Goal: Check status: Check status

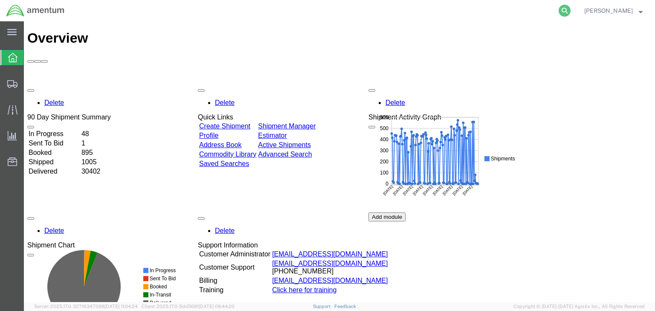
click at [571, 14] on icon at bounding box center [565, 11] width 12 height 12
click at [436, 13] on input "search" at bounding box center [428, 10] width 259 height 20
paste input "56530271"
type input "56530271"
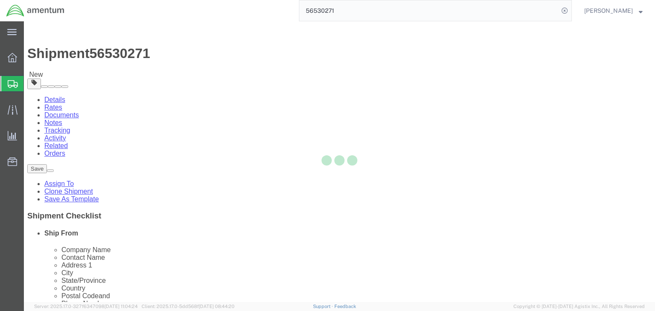
select select
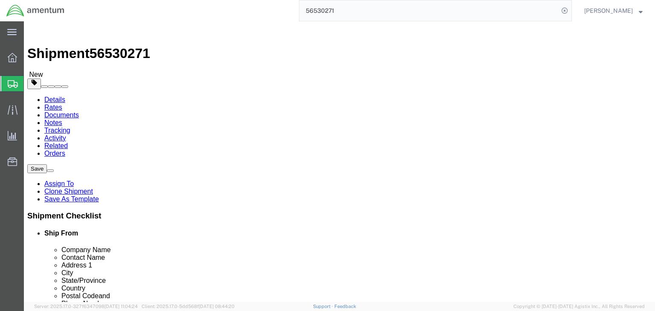
click icon
click dd "5000.00 USD"
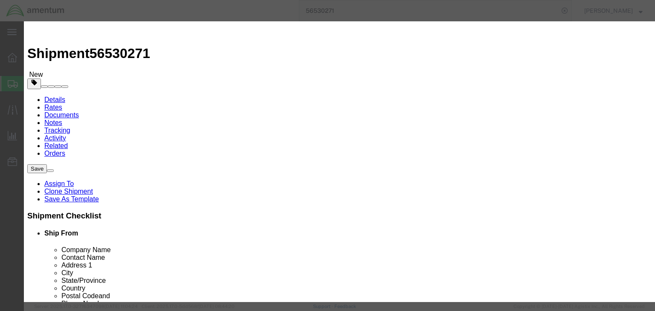
drag, startPoint x: 527, startPoint y: 236, endPoint x: 366, endPoint y: 180, distance: 170.8
click button "Close"
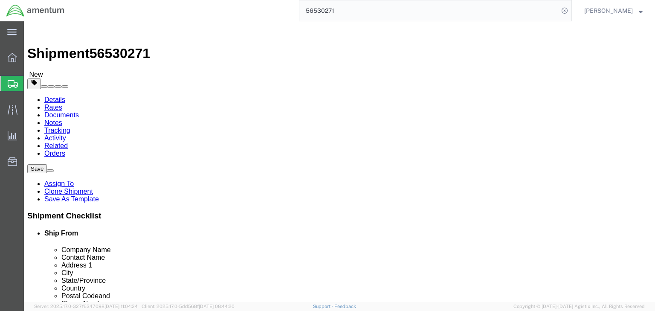
click link "Documents"
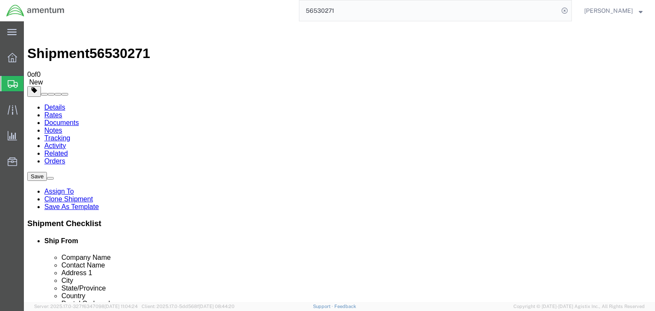
click at [56, 104] on link "Details" at bounding box center [54, 107] width 21 height 7
click icon
click dd "5000.00 USD"
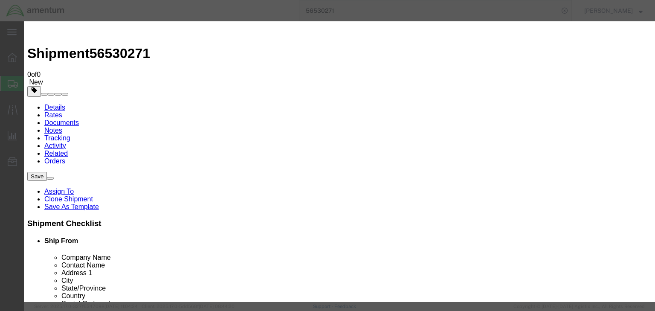
scroll to position [205, 0]
click button "Close"
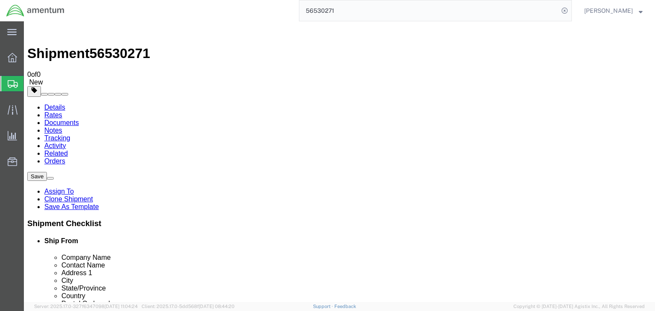
click at [28, 85] on span "Shipments" at bounding box center [26, 83] width 7 height 17
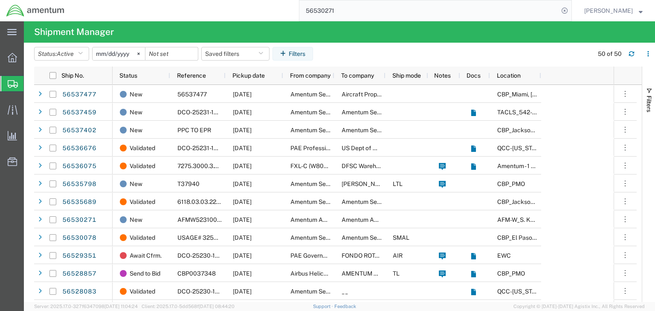
click at [342, 11] on input "56530271" at bounding box center [428, 10] width 259 height 20
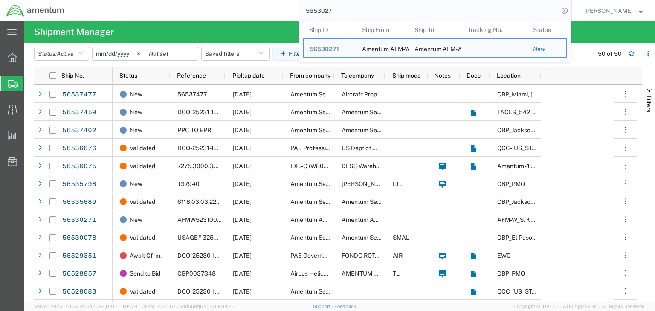
click at [342, 11] on input "56530271" at bounding box center [428, 10] width 259 height 20
paste input "6075"
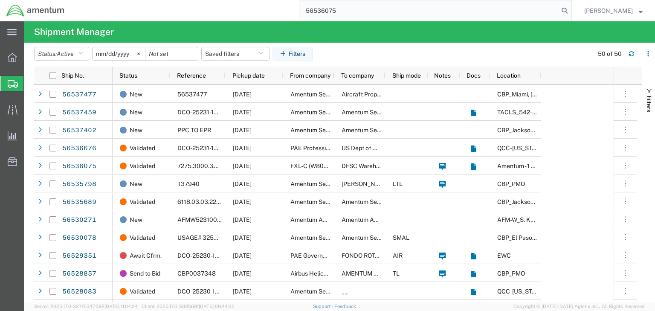
type input "56536075"
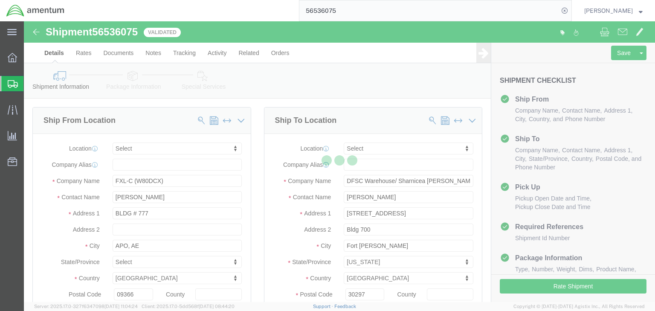
select select
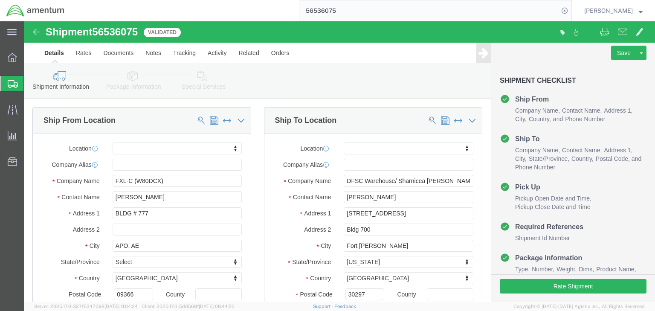
click icon
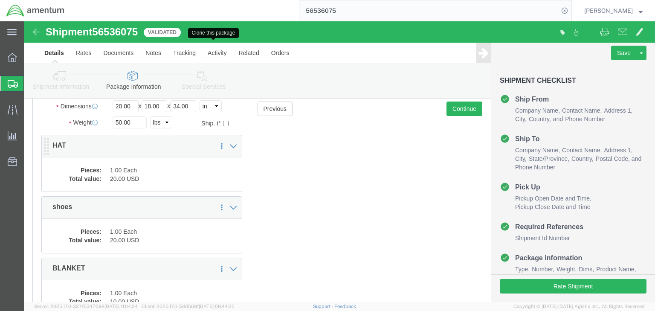
scroll to position [137, 0]
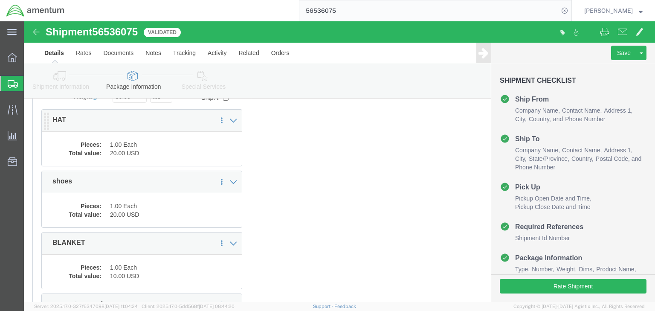
click dd "20.00 USD"
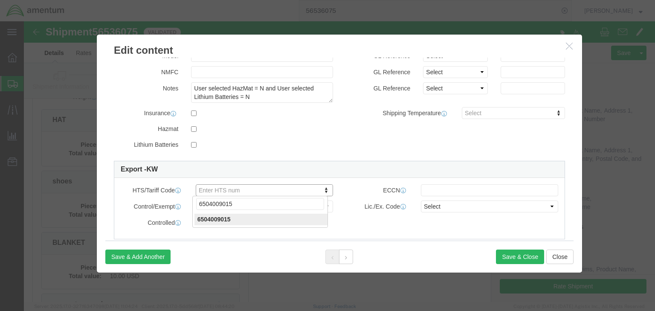
type input "6504009015"
click input "text"
type input "EAR99"
drag, startPoint x: 235, startPoint y: 186, endPoint x: 209, endPoint y: 197, distance: 27.2
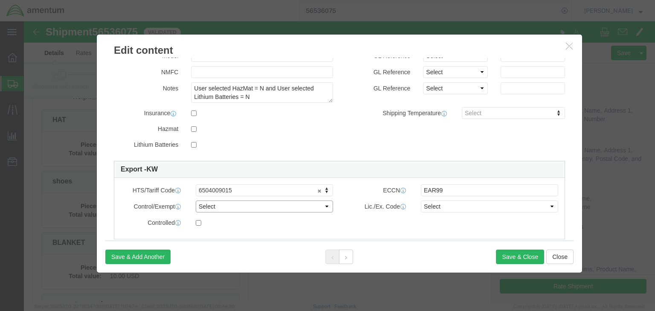
click select "Select ATF BIS DEA EPA FDA FTR ITAR OFAC Other (OPA)"
select select "BIS"
click select "Select ATF BIS DEA EPA FDA FTR ITAR OFAC Other (OPA)"
click select "Select AGR-Agricultural APP-Computers APR-Additional Permissive Exports AVS-Air…"
select select "NLR"
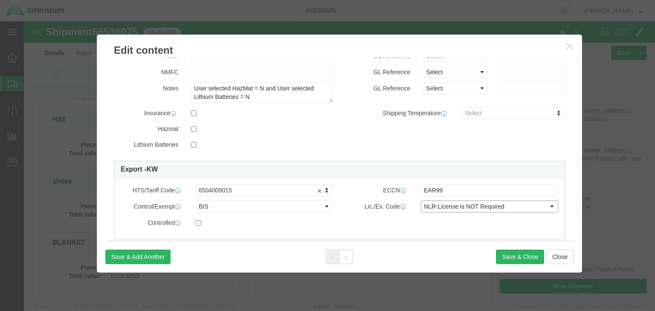
click select "Select AGR-Agricultural APP-Computers APR-Additional Permissive Exports AVS-Air…"
click button "Save & Close"
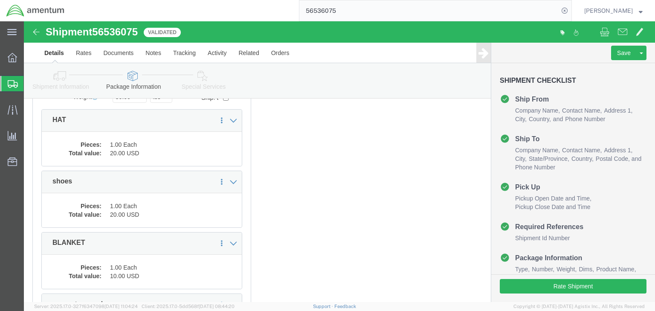
click dd "1.00 Each"
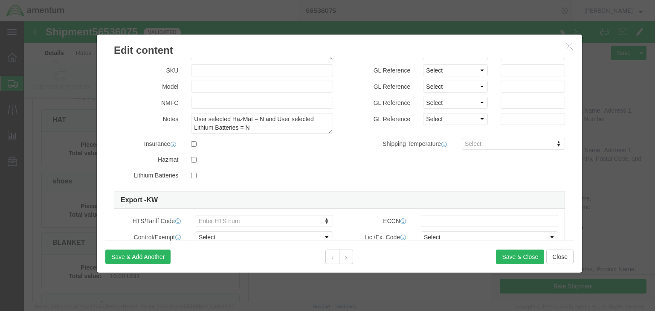
scroll to position [205, 0]
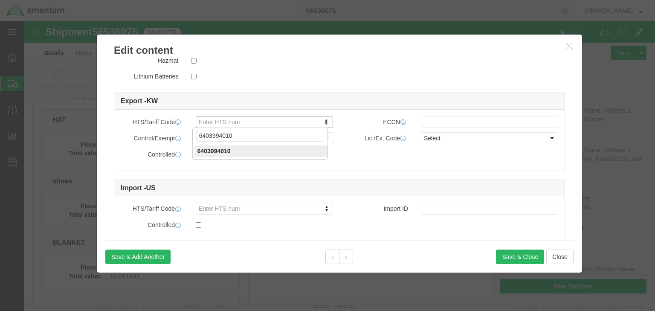
type input "6403994010"
click input "text"
type input "EAR99"
click select "Select ATF BIS DEA EPA FDA FTR ITAR OFAC Other (OPA)"
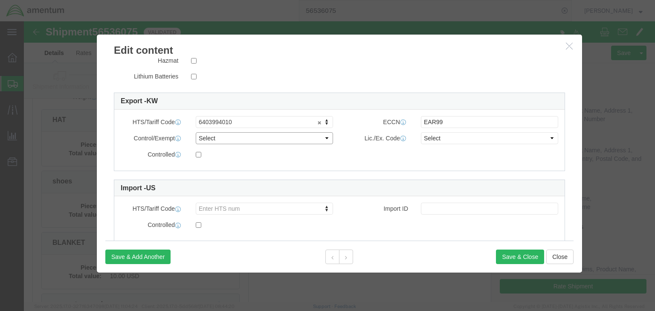
select select "BIS"
click select "Select ATF BIS DEA EPA FDA FTR ITAR OFAC Other (OPA)"
click select "Select AGR-Agricultural APP-Computers APR-Additional Permissive Exports AVS-Air…"
select select "NLR"
click select "Select AGR-Agricultural APP-Computers APR-Additional Permissive Exports AVS-Air…"
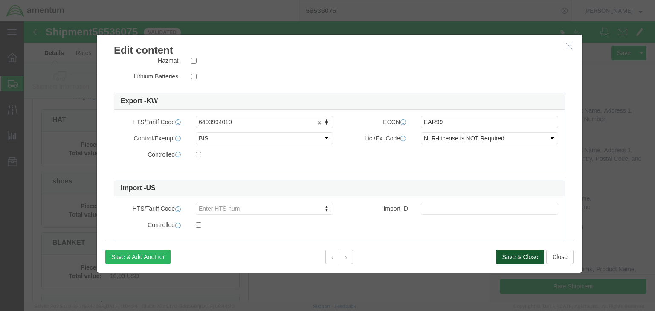
click button "Save & Close"
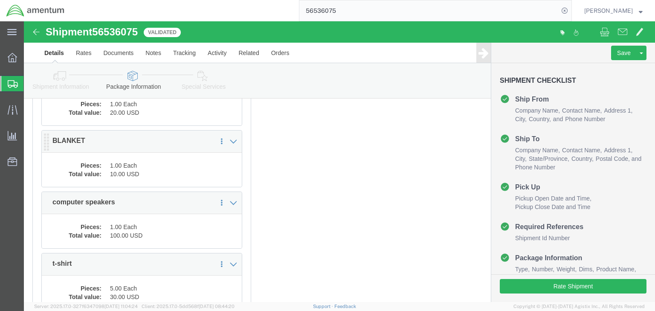
scroll to position [239, 0]
click dd "1.00 Each"
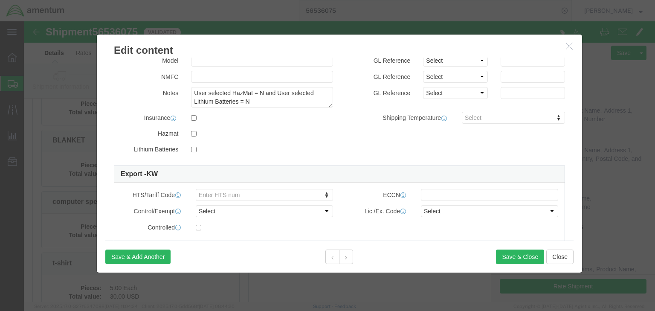
scroll to position [224, 0]
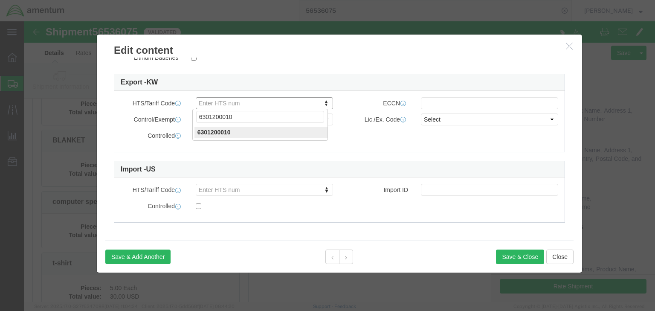
type input "6301200010"
click input "text"
type input "EAR99"
click select "Select ATF BIS DEA EPA FDA FTR ITAR OFAC Other (OPA)"
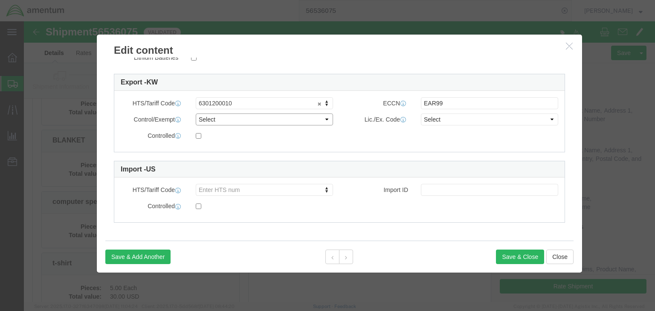
select select "BIS"
click select "Select ATF BIS DEA EPA FDA FTR ITAR OFAC Other (OPA)"
click select "Select AGR-Agricultural APP-Computers APR-Additional Permissive Exports AVS-Air…"
select select "NLR"
click select "Select AGR-Agricultural APP-Computers APR-Additional Permissive Exports AVS-Air…"
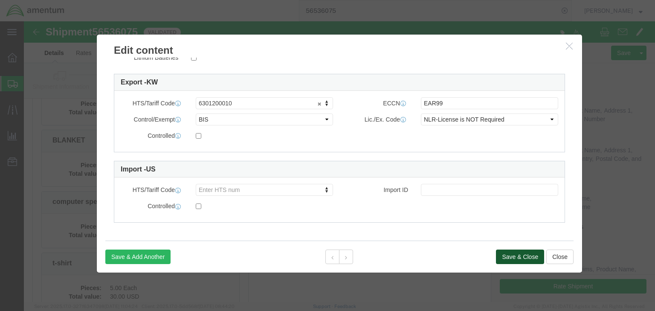
click button "Save & Close"
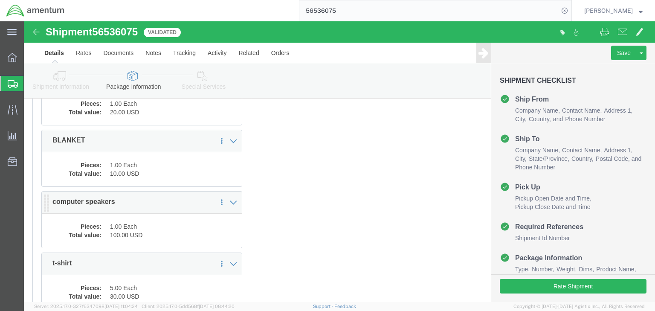
click div "Pieces: 1.00 Each Total value: 100.00 USD"
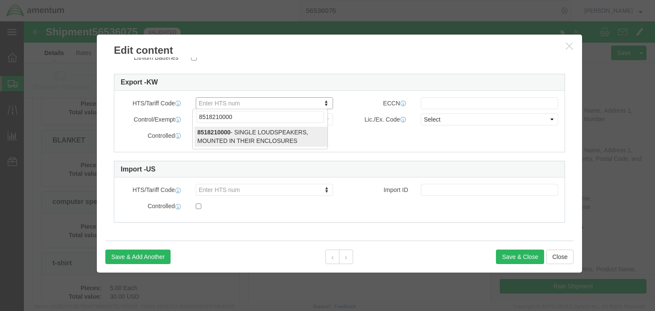
type input "8518210000"
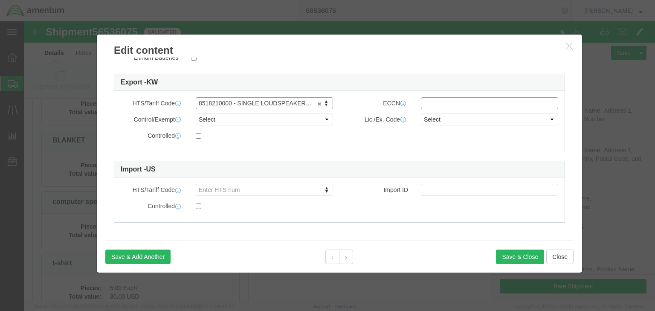
click input "text"
type input "EAR99"
drag, startPoint x: 256, startPoint y: 98, endPoint x: 251, endPoint y: 100, distance: 5.2
click select "Select ATF BIS DEA EPA FDA FTR ITAR OFAC Other (OPA)"
select select "BIS"
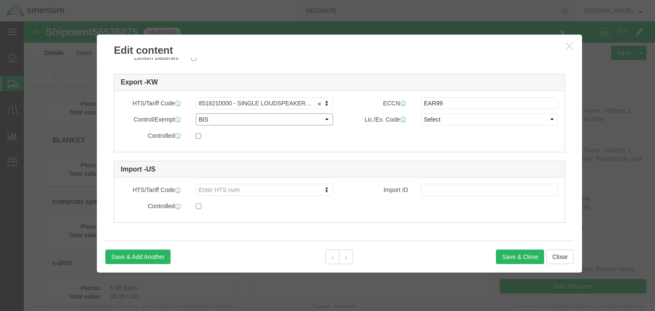
click select "Select ATF BIS DEA EPA FDA FTR ITAR OFAC Other (OPA)"
click input "EAR99"
click select "Select AGR-Agricultural APP-Computers APR-Additional Permissive Exports AVS-Air…"
select select "NLR"
click select "Select AGR-Agricultural APP-Computers APR-Additional Permissive Exports AVS-Air…"
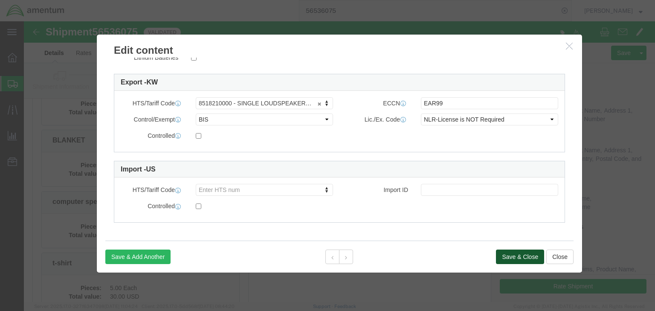
click button "Save & Close"
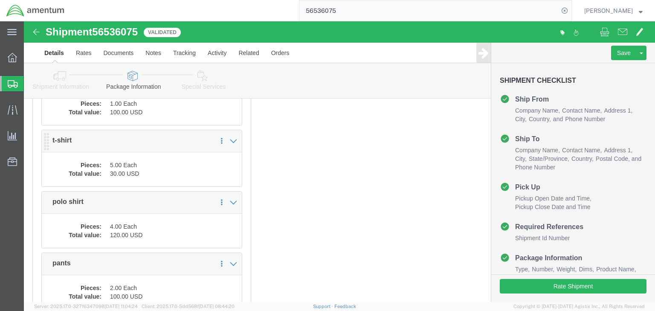
scroll to position [375, 0]
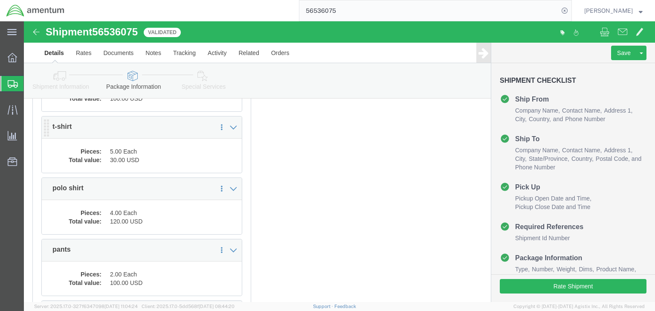
click dd "30.00 USD"
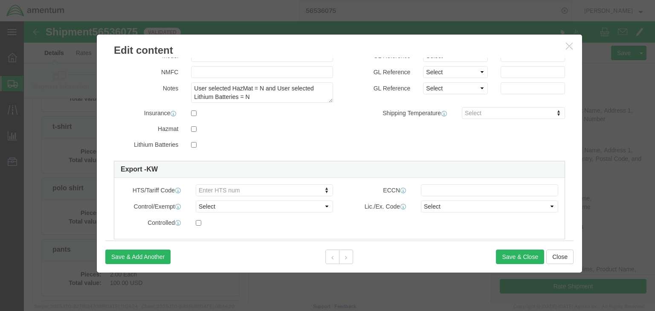
scroll to position [224, 0]
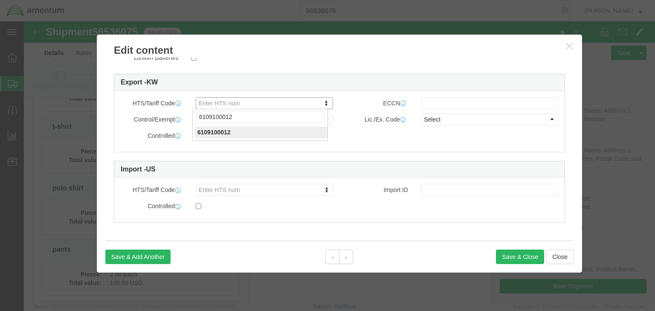
type input "6109100012"
click input "text"
type input "EAR99"
click div "HTS/Tariff Code 6109100012 6109100012"
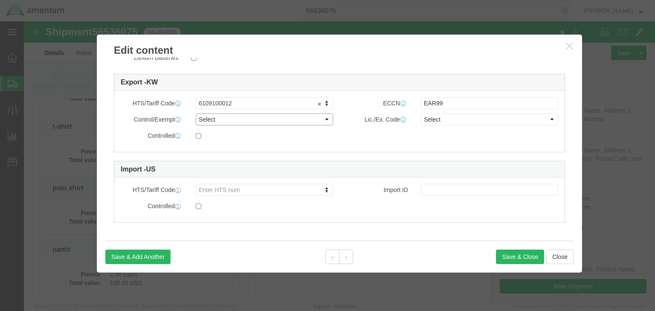
drag, startPoint x: 237, startPoint y: 101, endPoint x: 229, endPoint y: 103, distance: 8.8
click select "Select ATF BIS DEA EPA FDA FTR ITAR OFAC Other (OPA)"
select select "BIS"
click select "Select ATF BIS DEA EPA FDA FTR ITAR OFAC Other (OPA)"
click div "Lic./Ex. Code Select AGR-Agricultural APP-Computers APR-Additional Permissive E…"
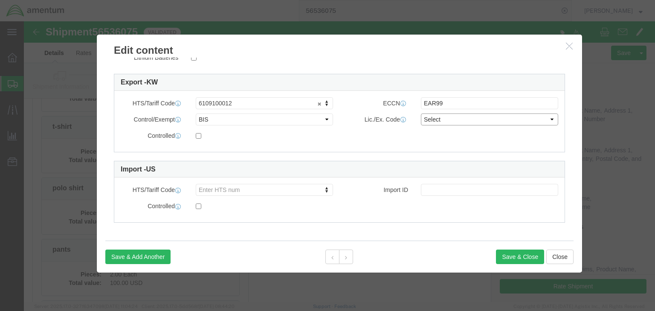
click select "Select AGR-Agricultural APP-Computers APR-Additional Permissive Exports AVS-Air…"
select select "NLR"
click select "Select AGR-Agricultural APP-Computers APR-Additional Permissive Exports AVS-Air…"
click button "Save & Close"
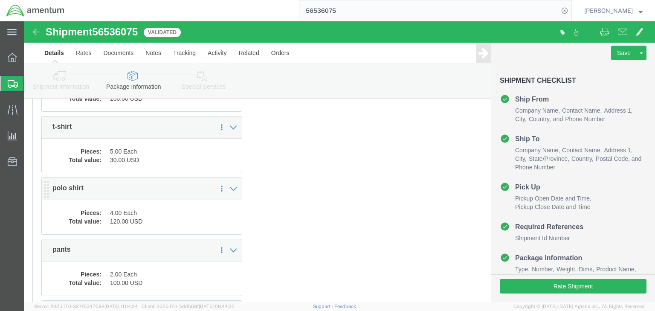
click dd "4.00 Each"
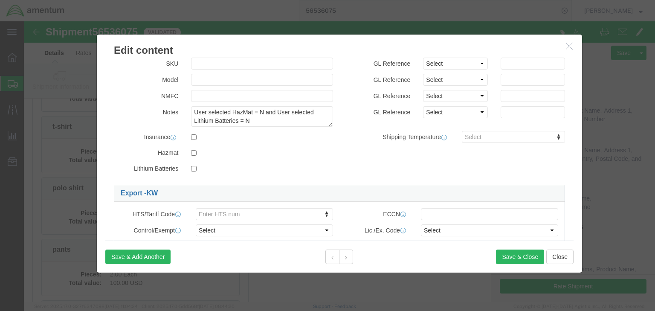
scroll to position [171, 0]
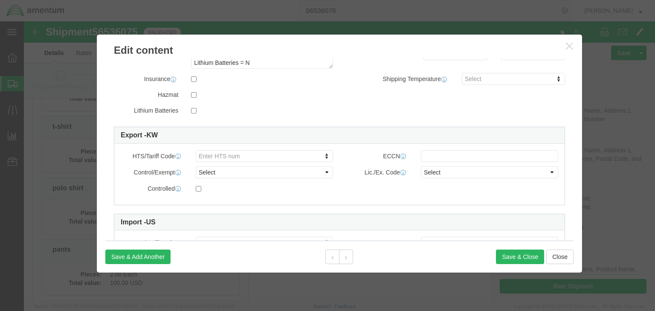
paste input "6205202016"
type input "6205202016"
click input "text"
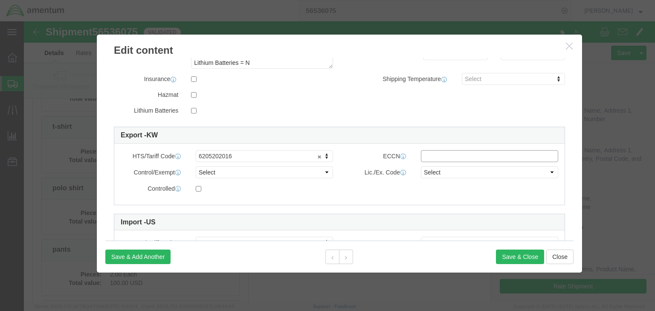
type input "EAR99"
click select "Select ATF BIS DEA EPA FDA FTR ITAR OFAC Other (OPA)"
select select "BIS"
click select "Select ATF BIS DEA EPA FDA FTR ITAR OFAC Other (OPA)"
click select "Select AGR-Agricultural APP-Computers APR-Additional Permissive Exports AVS-Air…"
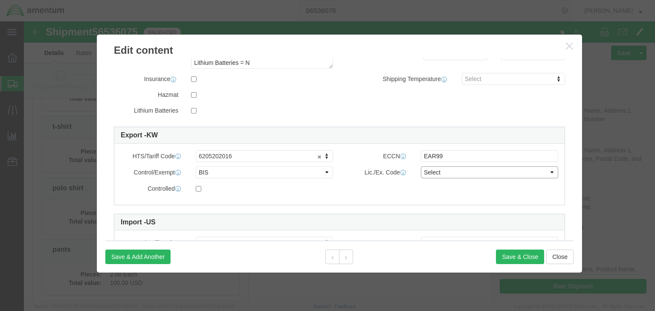
select select "NLR"
click select "Select AGR-Agricultural APP-Computers APR-Additional Permissive Exports AVS-Air…"
click div "Save & Add Another Save & Close Close"
click button "Save & Close"
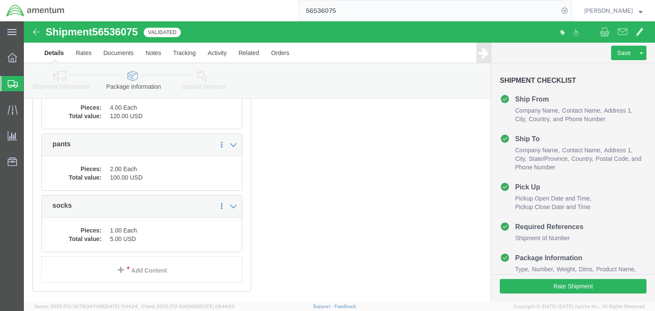
scroll to position [507, 0]
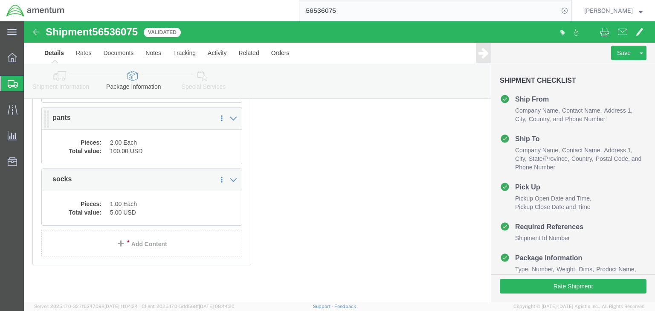
click dd "100.00 USD"
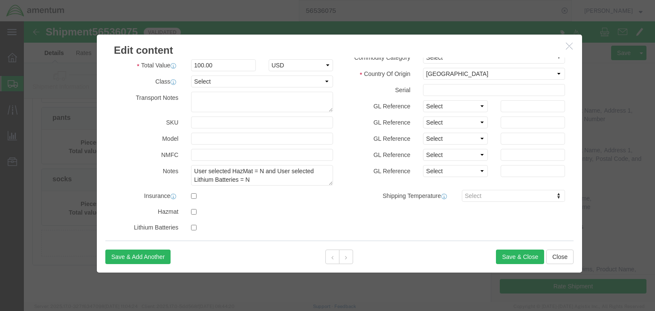
scroll to position [102, 0]
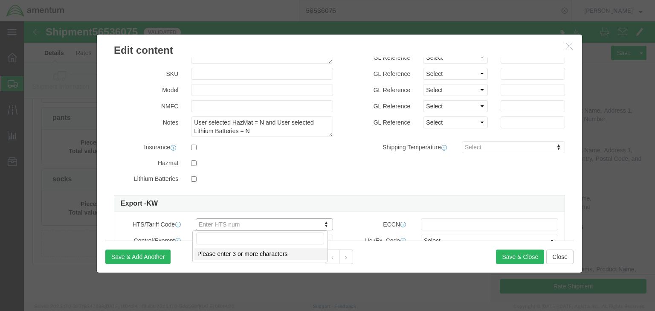
type input "6203424518"
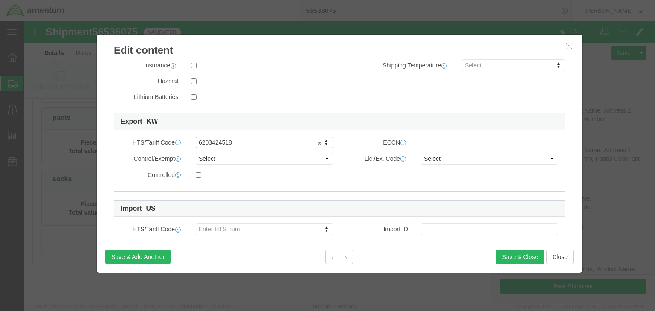
scroll to position [205, 0]
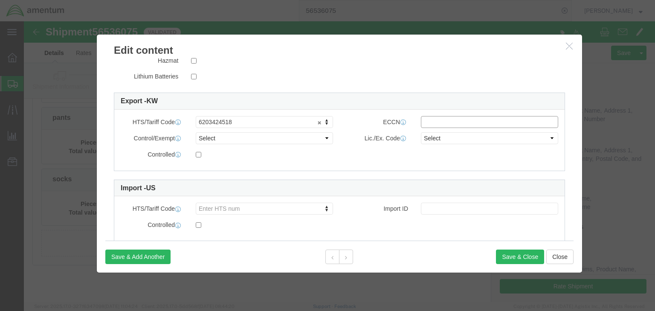
click input "text"
type input "EAR99"
drag, startPoint x: 224, startPoint y: 117, endPoint x: 224, endPoint y: 122, distance: 4.8
click select "Select ATF BIS DEA EPA FDA FTR ITAR OFAC Other (OPA)"
select select "BIS"
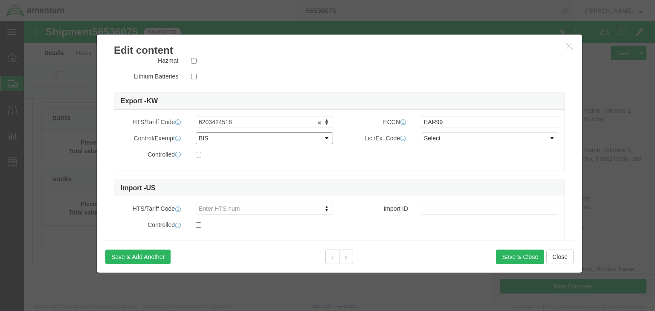
click select "Select ATF BIS DEA EPA FDA FTR ITAR OFAC Other (OPA)"
click div "ECCN EAR99"
click select "Select AGR-Agricultural APP-Computers APR-Additional Permissive Exports AVS-Air…"
select select "NLR"
click select "Select AGR-Agricultural APP-Computers APR-Additional Permissive Exports AVS-Air…"
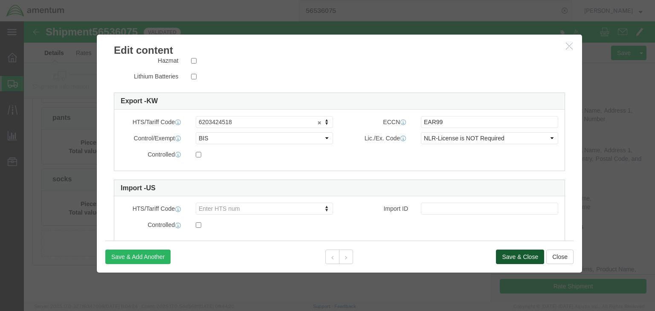
click button "Save & Close"
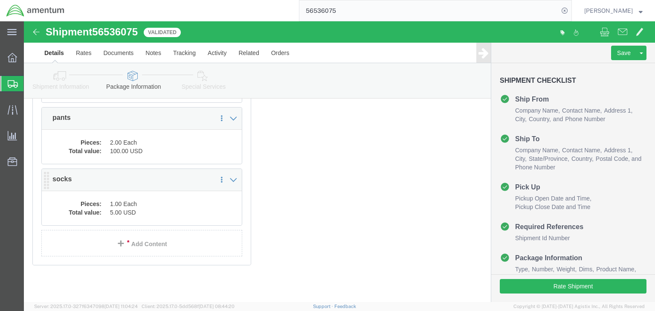
click div "Pieces: 1.00 Each Total value: 5.00 USD"
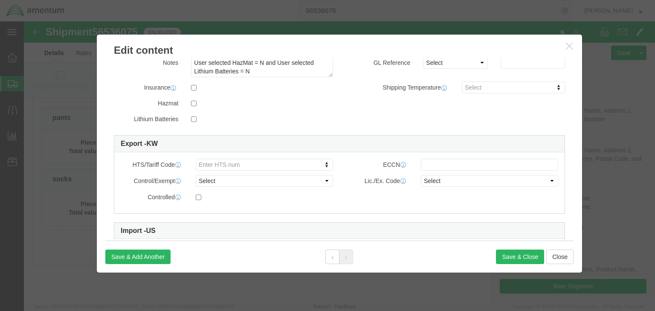
scroll to position [224, 0]
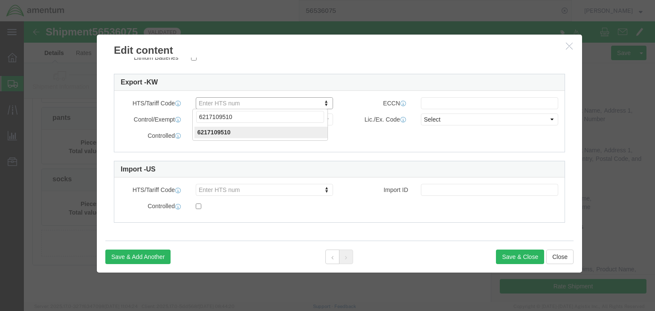
type input "6217109510"
click input "text"
type input "EAR99"
click select "Select ATF BIS DEA EPA FDA FTR ITAR OFAC Other (OPA)"
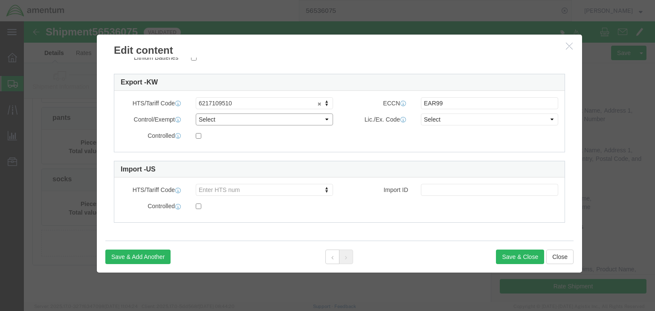
select select "BIS"
click select "Select ATF BIS DEA EPA FDA FTR ITAR OFAC Other (OPA)"
click select "Select AGR-Agricultural APP-Computers APR-Additional Permissive Exports AVS-Air…"
select select "NLR"
click select "Select AGR-Agricultural APP-Computers APR-Additional Permissive Exports AVS-Air…"
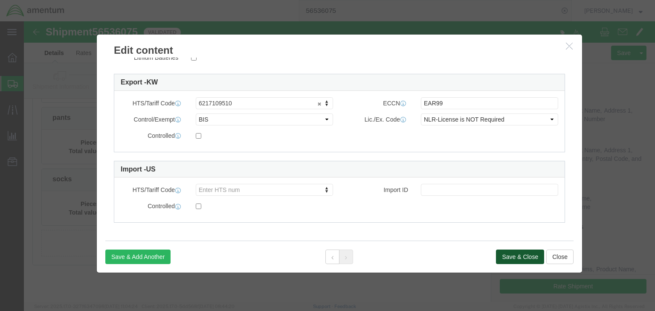
click button "Save & Close"
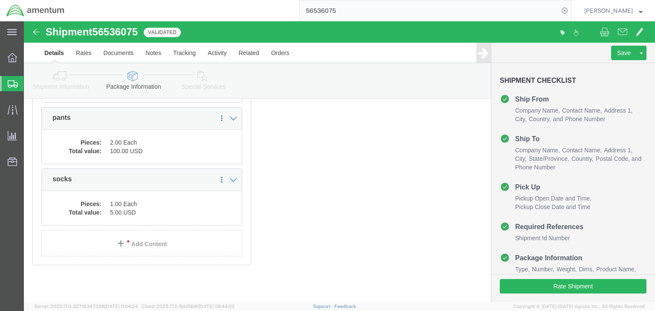
click icon
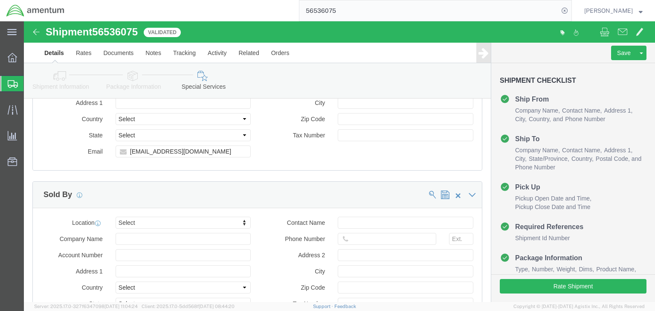
scroll to position [993, 0]
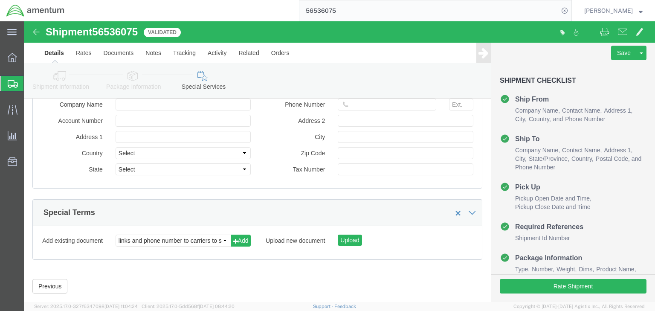
click icon
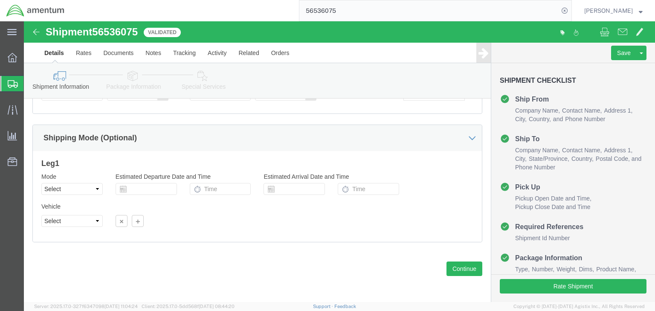
click at [30, 84] on span "Shipments" at bounding box center [26, 83] width 7 height 17
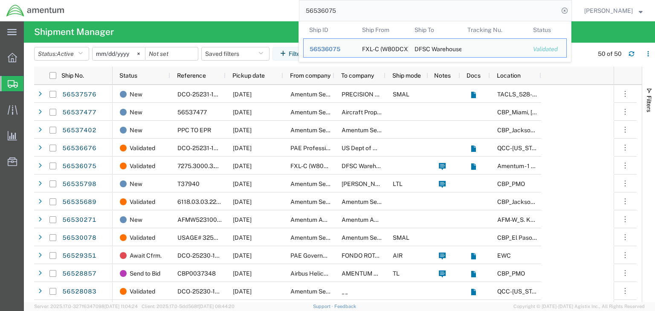
click at [324, 7] on input "56536075" at bounding box center [428, 10] width 259 height 20
paste input "7402"
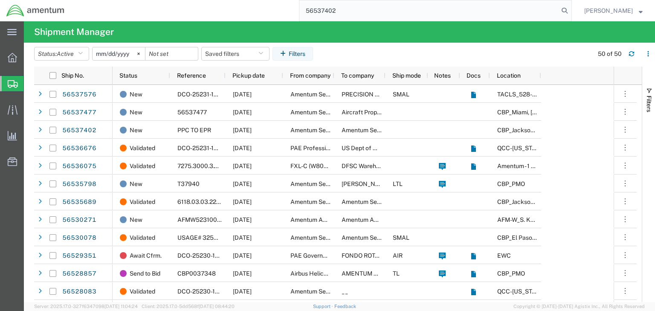
type input "56537402"
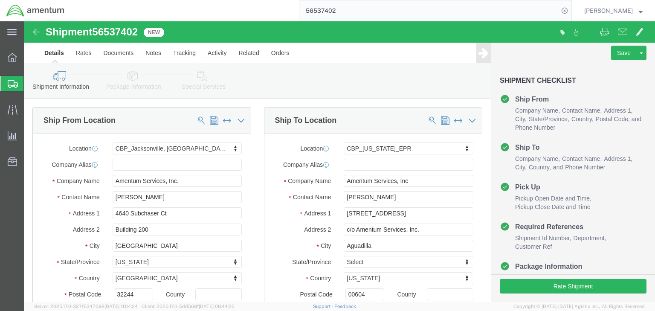
select select "49917"
select select "49933"
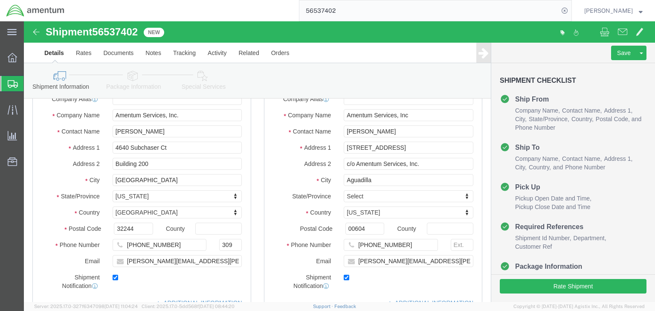
scroll to position [102, 0]
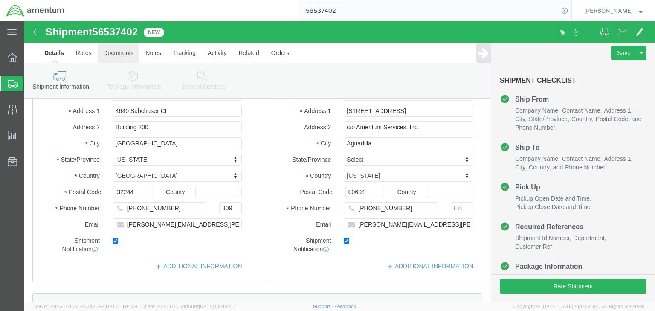
click link "Documents"
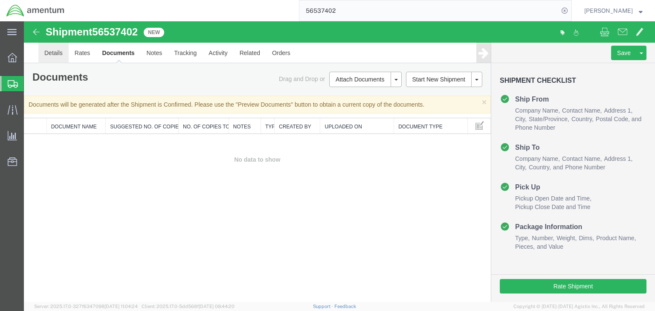
click at [55, 52] on link "Details" at bounding box center [53, 53] width 30 height 20
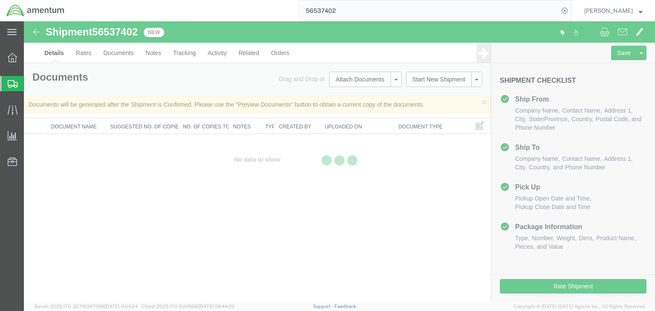
select select "49917"
select select "49933"
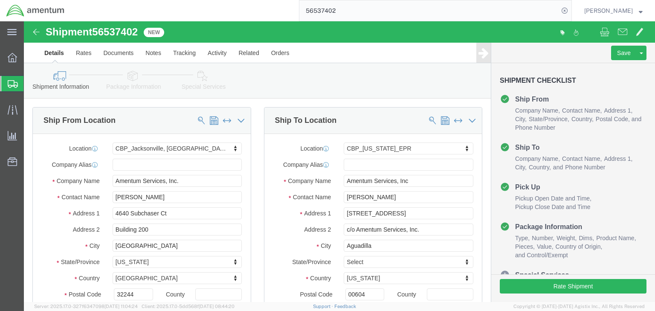
click icon
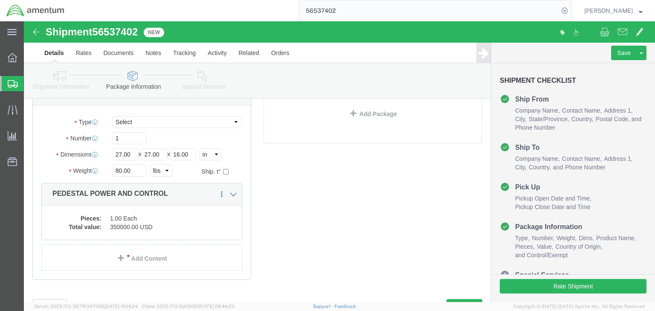
scroll to position [68, 0]
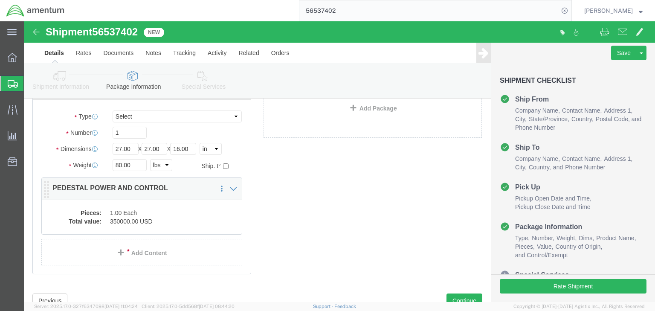
click dd "1.00 Each"
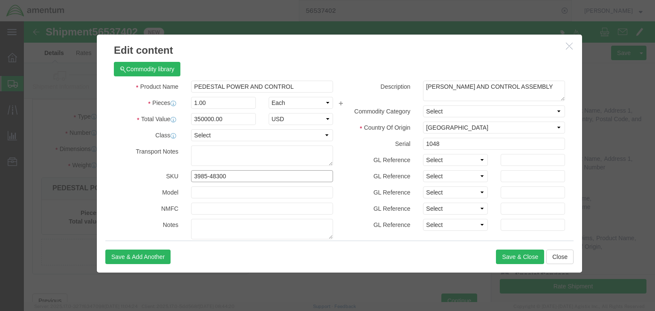
drag, startPoint x: 209, startPoint y: 154, endPoint x: 132, endPoint y: 151, distance: 77.3
click div "SKU 3985-48300"
drag, startPoint x: 433, startPoint y: 74, endPoint x: 395, endPoint y: 63, distance: 40.4
click textarea "LEONARDO POWER AND CONTROL ASSEMBLY"
drag, startPoint x: 203, startPoint y: 156, endPoint x: 128, endPoint y: 150, distance: 75.8
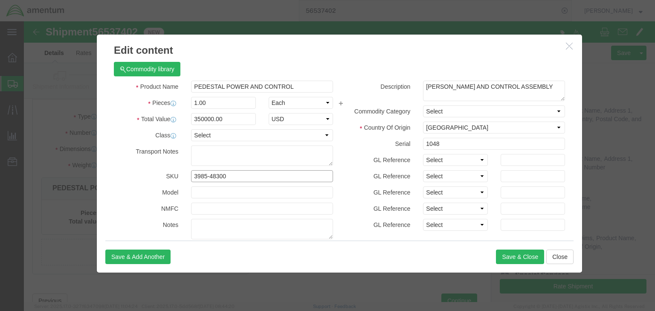
click div "SKU 3985-48300"
click div "GL Reference Select Account Type Activity ID Airline Appointment Number ASN Bat…"
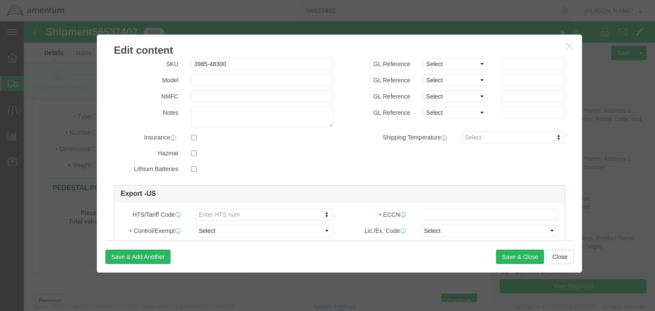
scroll to position [171, 0]
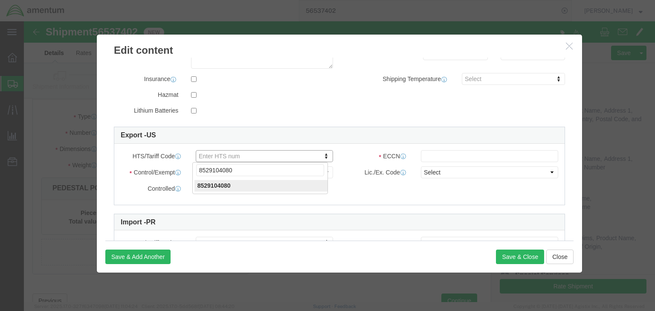
type input "8529104080"
click input "text"
paste input "XI(a)(3)(i"
type input "XI(a)(3)(i)*"
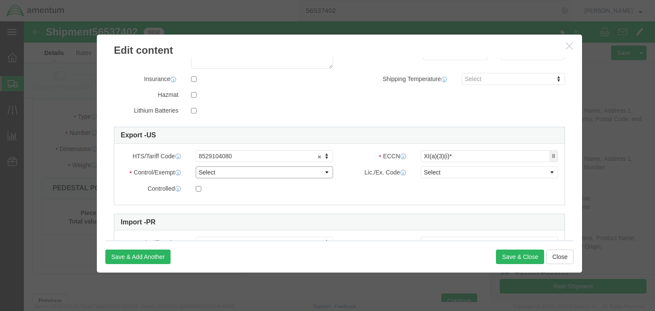
click select "Select ATF BIS DEA EPA FDA FTR ITAR OFAC Other (OPA)"
select select "ITAR"
click select "Select ATF BIS DEA EPA FDA FTR ITAR OFAC Other (OPA)"
click select "Select 123.11B 123.12 123.13 123.16B1 123.16B2 123.16B3 123.16B4 123.16B5 123.1…"
select select "123.12"
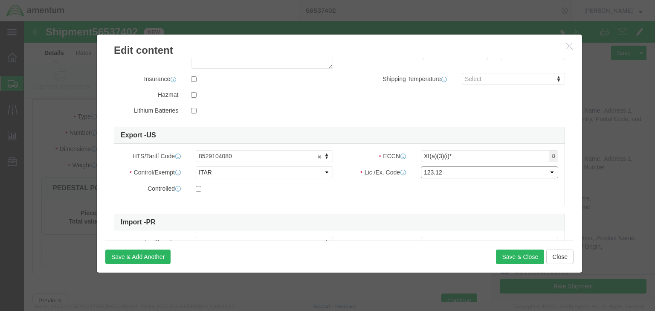
click select "Select 123.11B 123.12 123.13 123.16B1 123.16B2 123.16B3 123.16B4 123.16B5 123.1…"
click input "checkbox"
checkbox input "true"
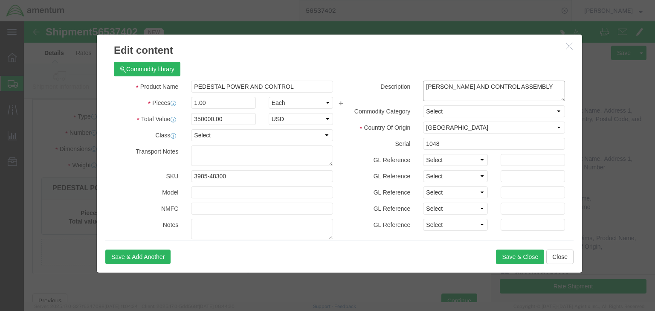
click textarea "LEONARDO POWER AND CONTROL ASSEMBLY"
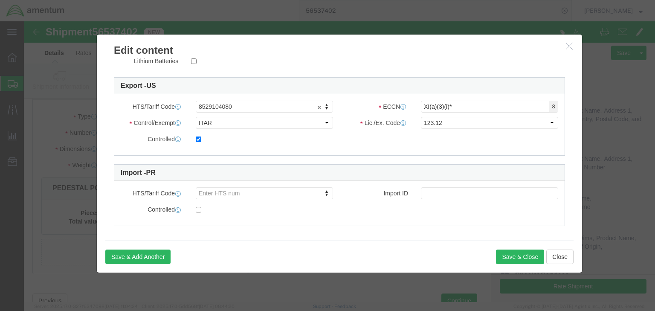
scroll to position [224, 0]
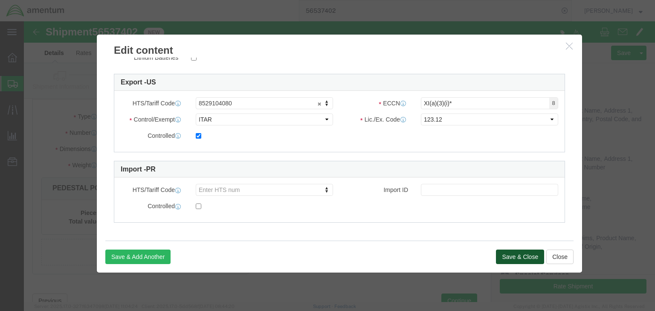
click button "Save & Close"
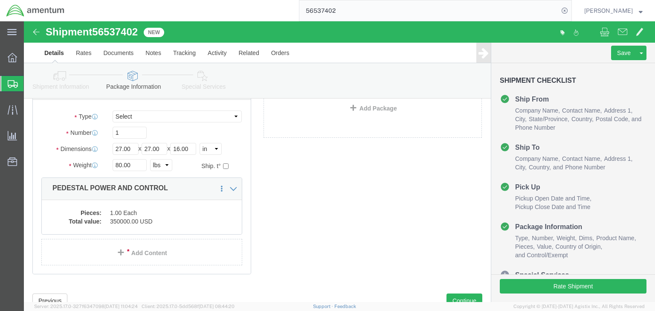
click icon
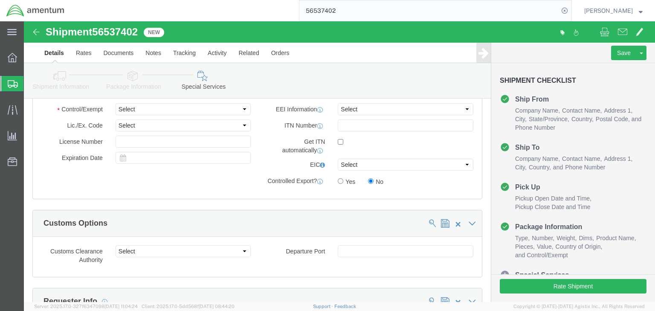
scroll to position [683, 0]
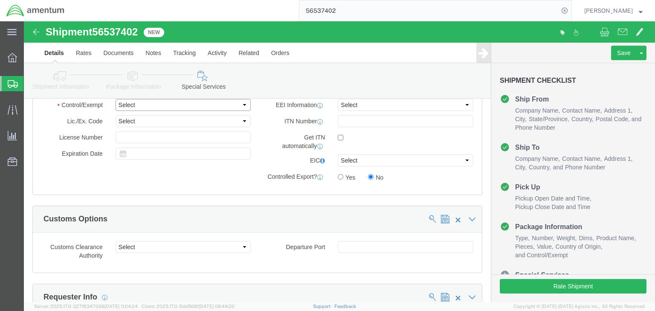
click select "Select ATF BIS DEA EPA FDA FTR ITAR OFAC Other (OPA)"
select select "ITAR"
click select "Select ATF BIS DEA EPA FDA FTR ITAR OFAC Other (OPA)"
click select "Select 123.11B 123.12 123.13 123.16B1 123.16B2 123.16B3 123.16B4 123.16B5 123.1…"
select select "123.12"
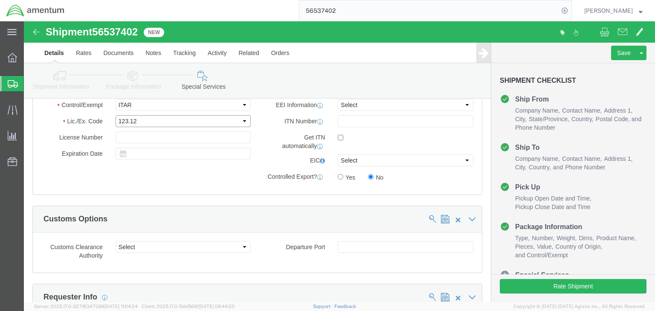
click select "Select 123.11B 123.12 123.13 123.16B1 123.16B2 123.16B3 123.16B4 123.16B5 123.1…"
click input "Yes"
radio input "true"
click select "Select AES-Direct EEI Carrier File EEI EEI Exempt"
select select "AESD"
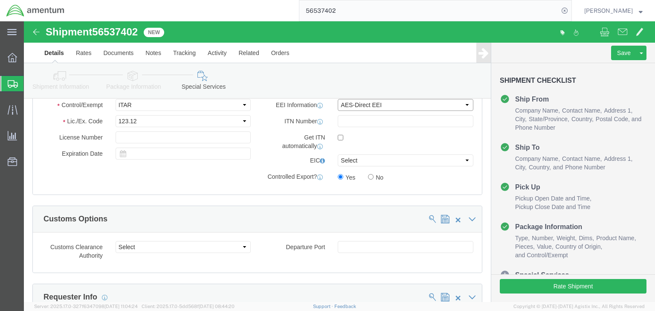
click select "Select AES-Direct EEI Carrier File EEI EEI Exempt"
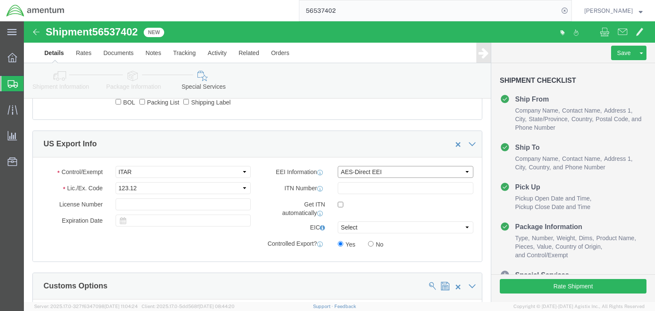
scroll to position [478, 0]
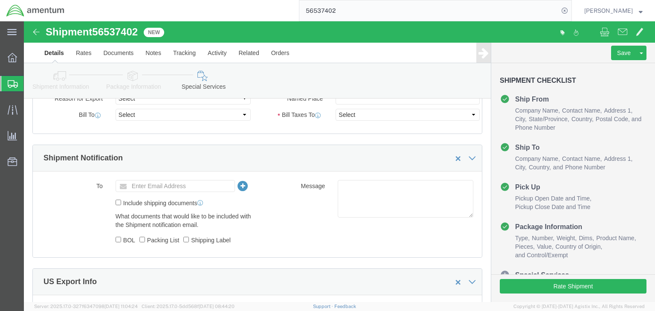
click link "Package Information"
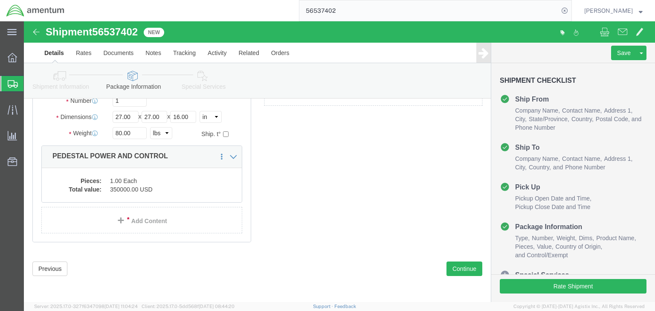
click icon
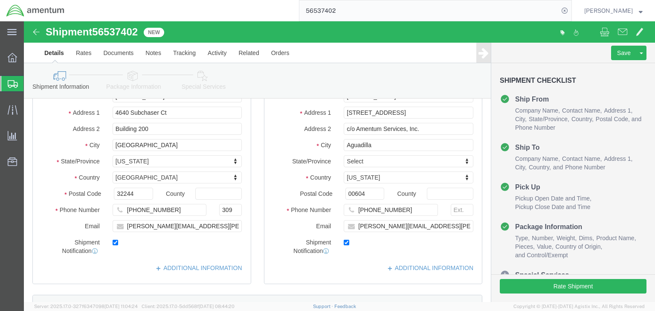
scroll to position [475, 0]
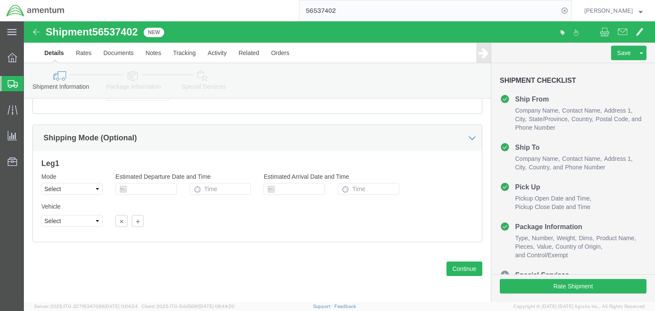
click at [30, 84] on span "Shipments" at bounding box center [26, 83] width 7 height 17
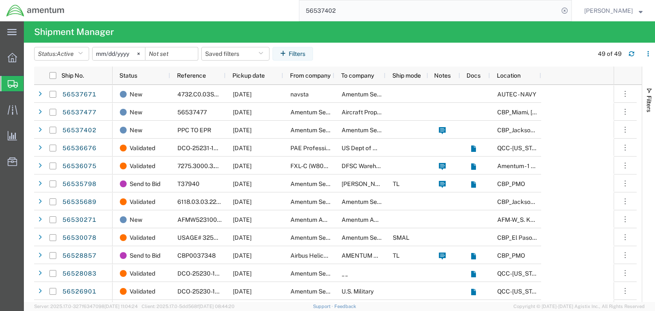
click at [336, 10] on input "56537402" at bounding box center [428, 10] width 259 height 20
type input "56537477"
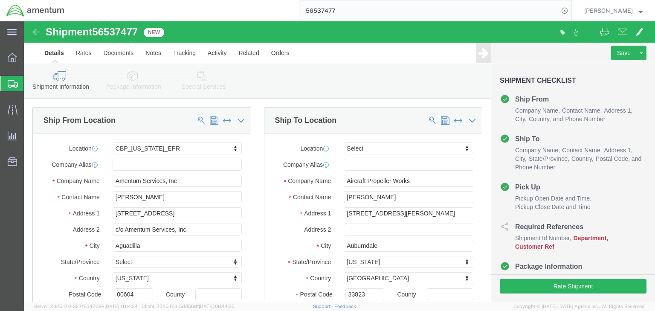
select select "49933"
select select
click link "Package Information"
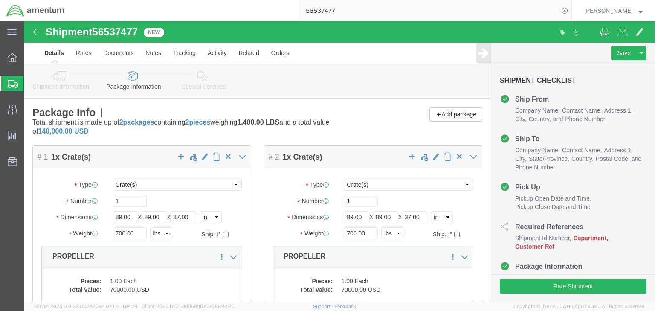
scroll to position [102, 0]
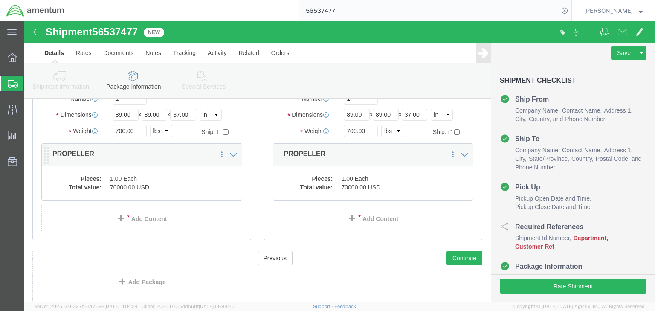
click dd "1.00 Each"
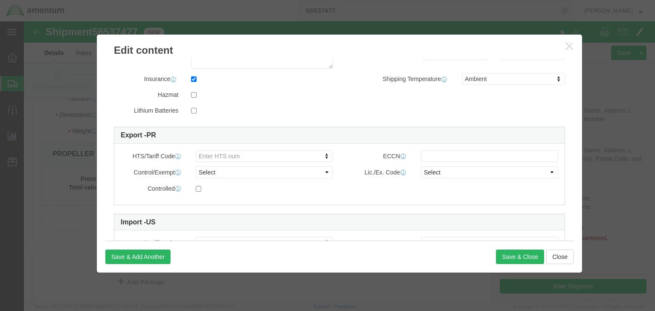
scroll to position [0, 0]
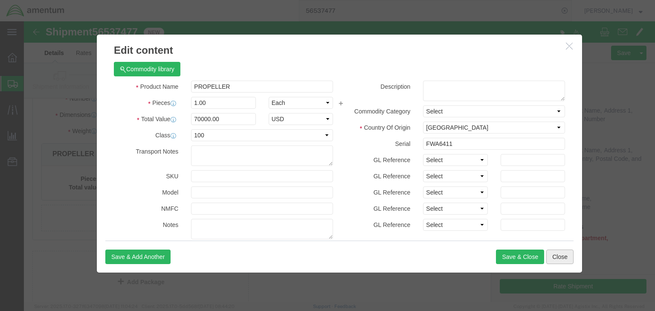
click button "Close"
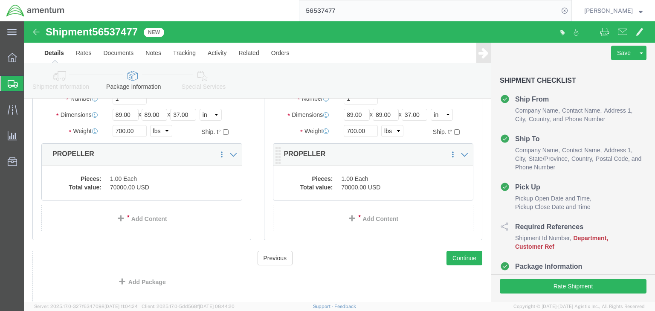
click dd "1.00 Each"
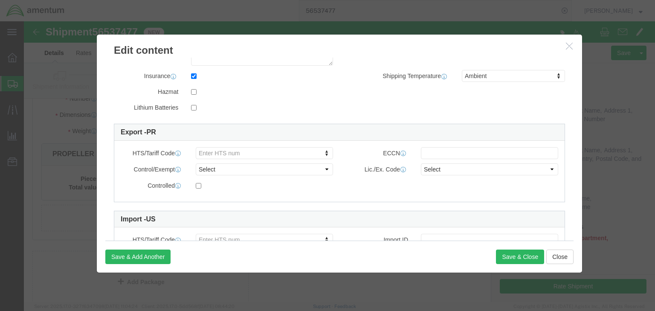
scroll to position [205, 0]
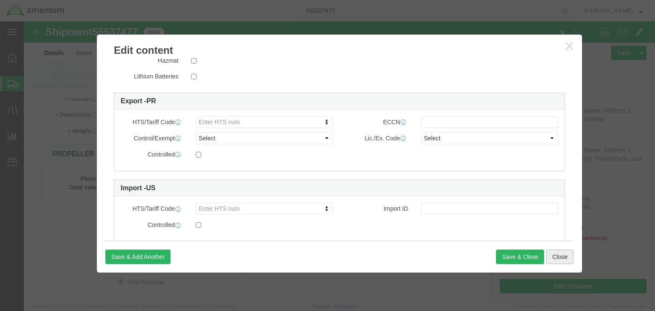
click button "Close"
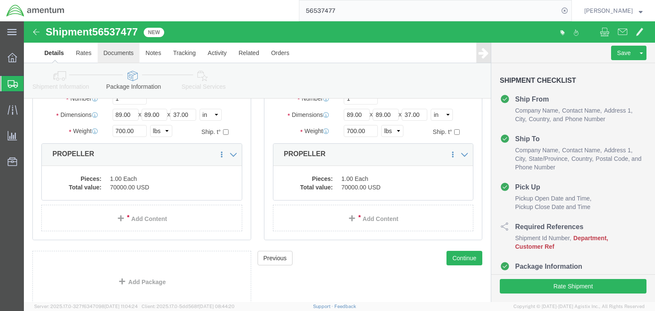
click link "Documents"
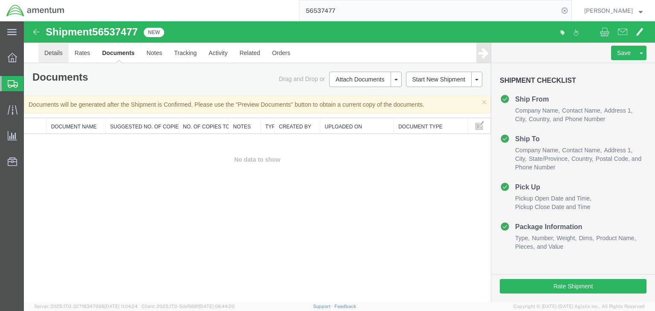
click at [58, 49] on link "Details" at bounding box center [53, 53] width 30 height 20
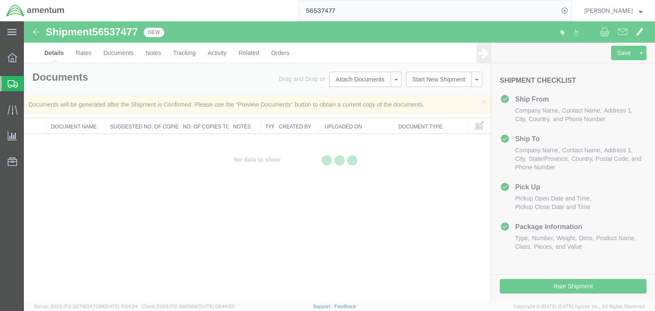
select select "49933"
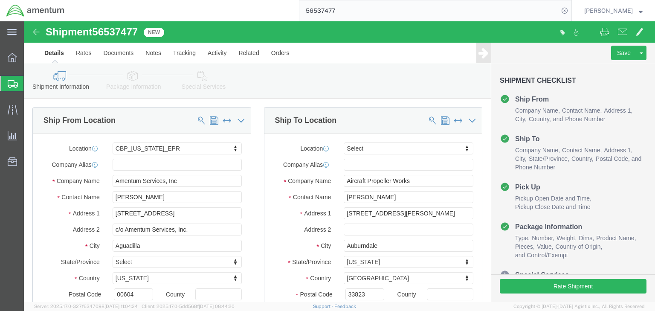
click icon
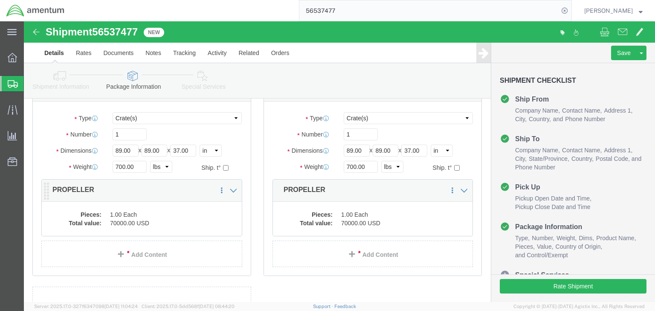
scroll to position [68, 0]
click dd "70000.00 USD"
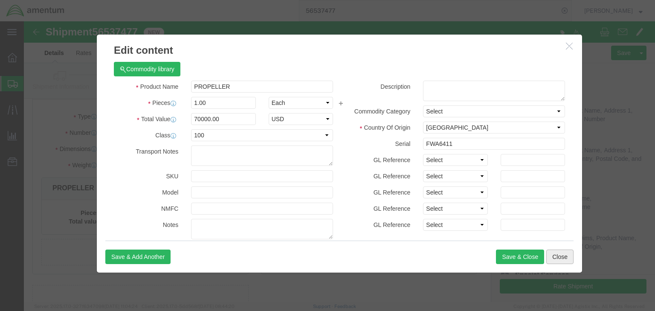
click button "Close"
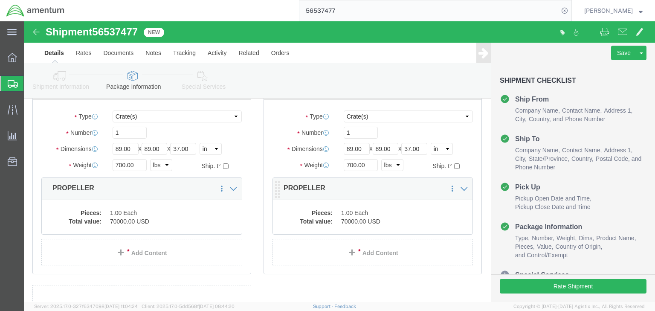
click dt "Total value:"
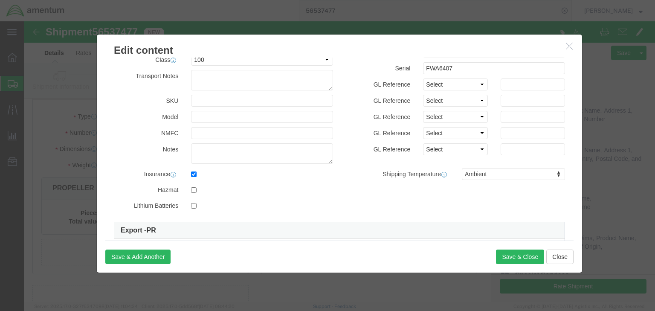
scroll to position [137, 0]
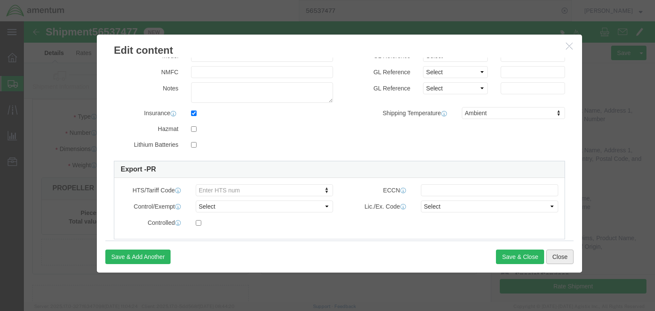
click button "Close"
